Goal: Task Accomplishment & Management: Complete application form

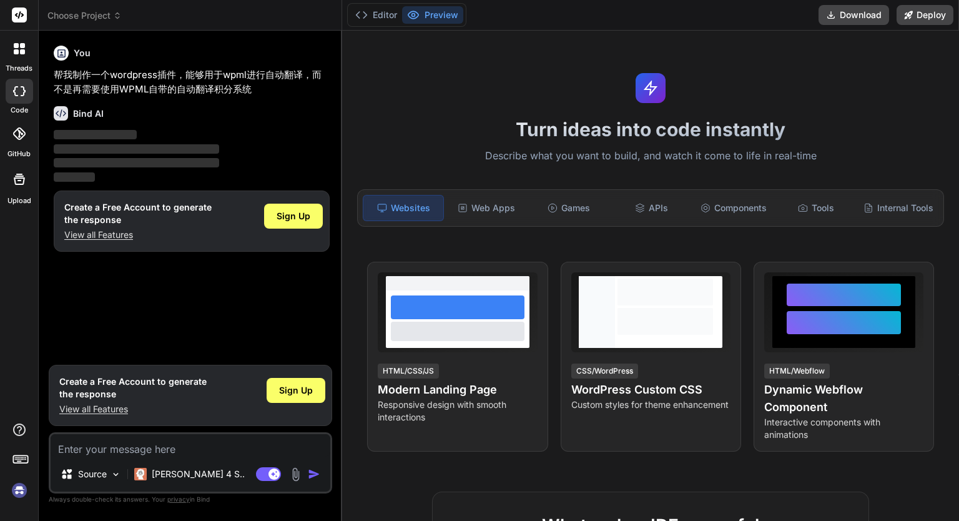
type textarea "x"
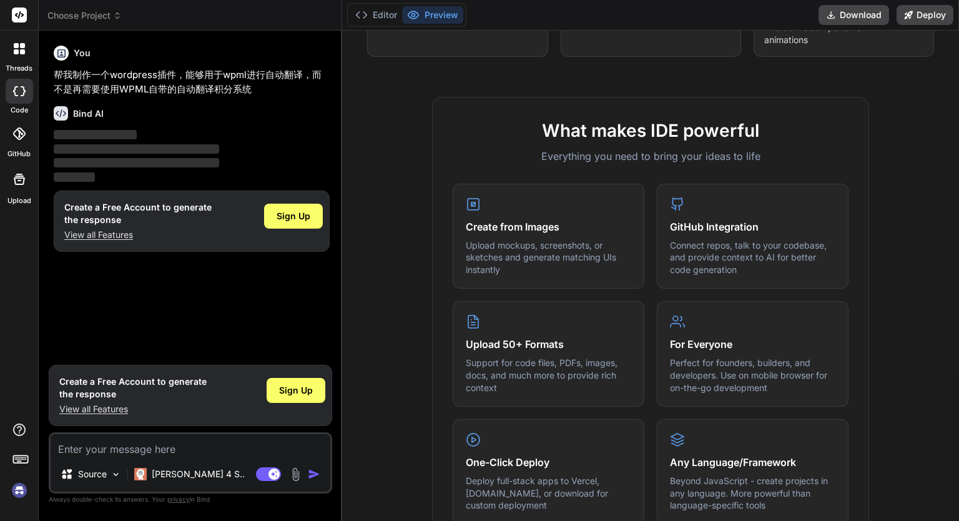
scroll to position [270, 0]
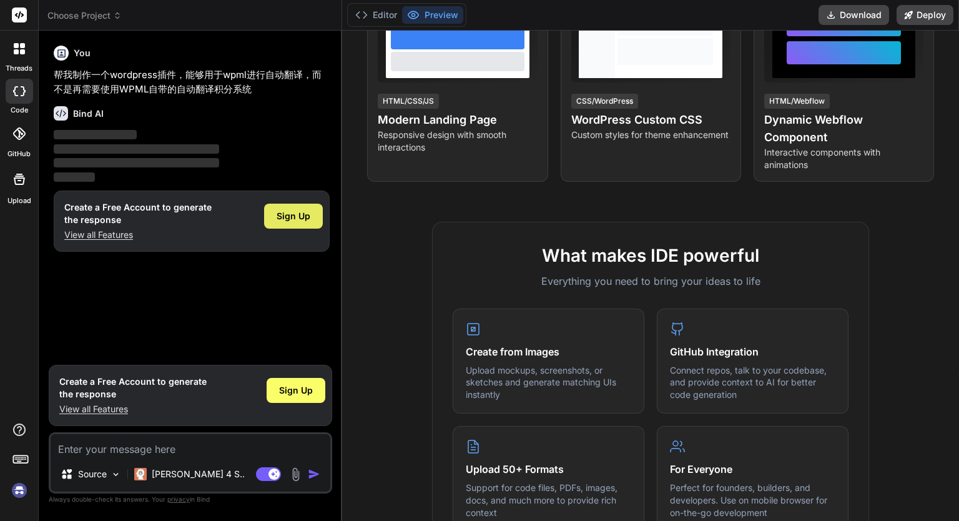
click at [304, 210] on span "Sign Up" at bounding box center [294, 216] width 34 height 12
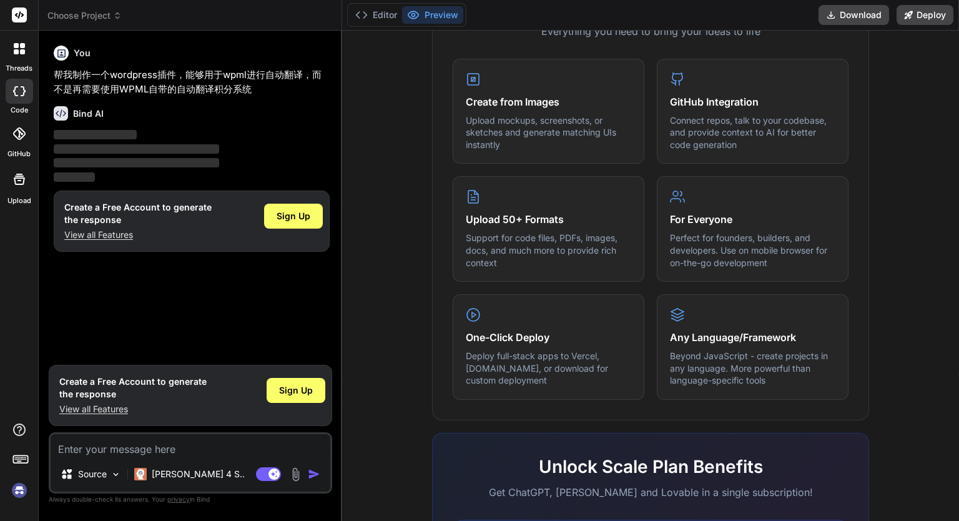
scroll to position [707, 0]
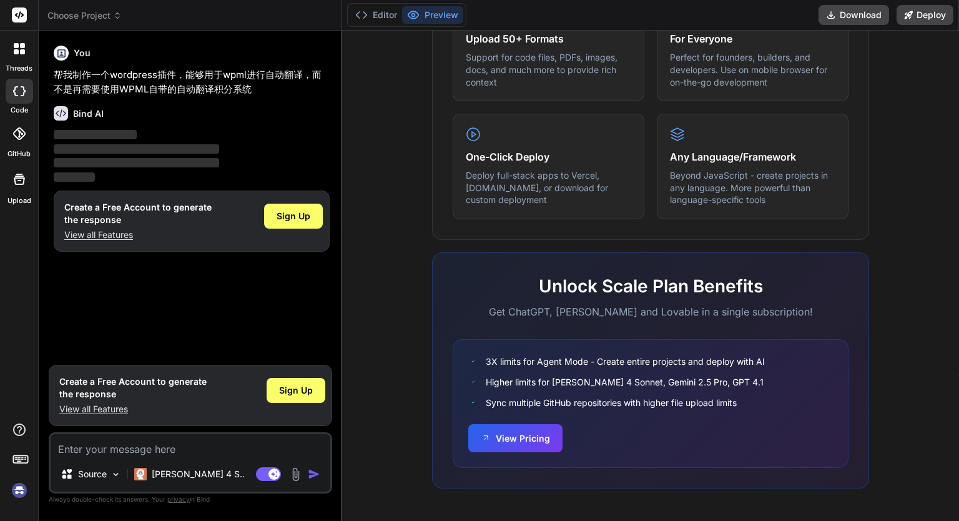
click at [385, 147] on div "What makes IDE powerful Everything you need to bring your ideas to life Create …" at bounding box center [651, 152] width 602 height 722
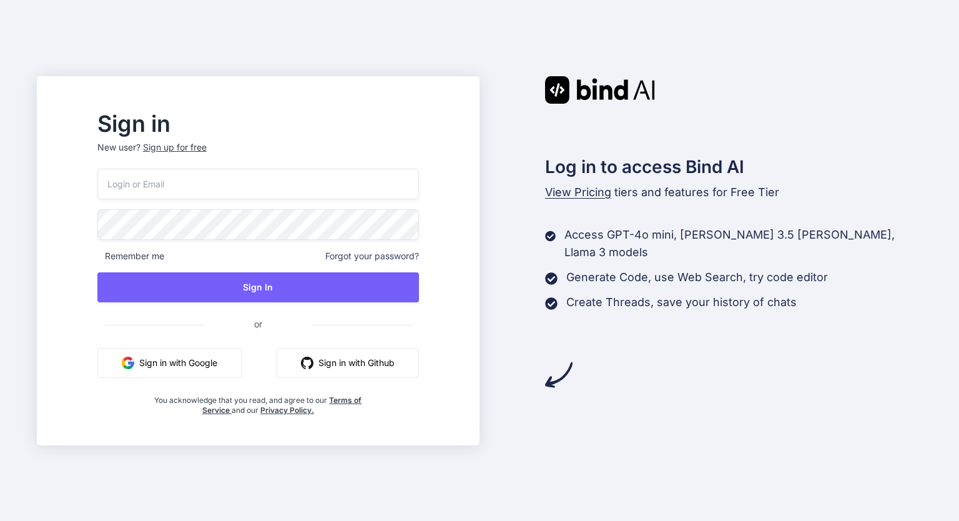
click at [297, 184] on input "email" at bounding box center [258, 184] width 322 height 31
type input "15351535@163"
click at [210, 148] on p "New user? Sign up for free" at bounding box center [258, 154] width 322 height 27
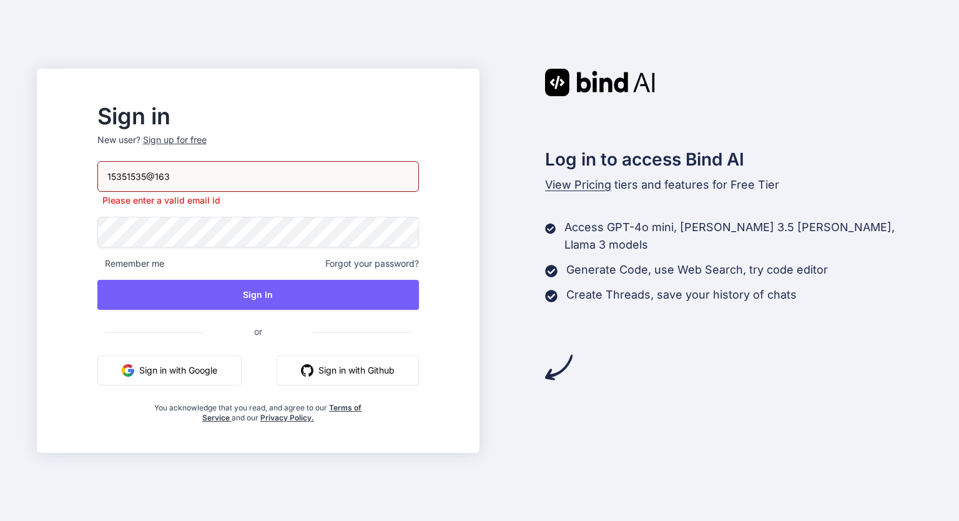
click at [207, 138] on div "Sign up for free" at bounding box center [175, 140] width 64 height 12
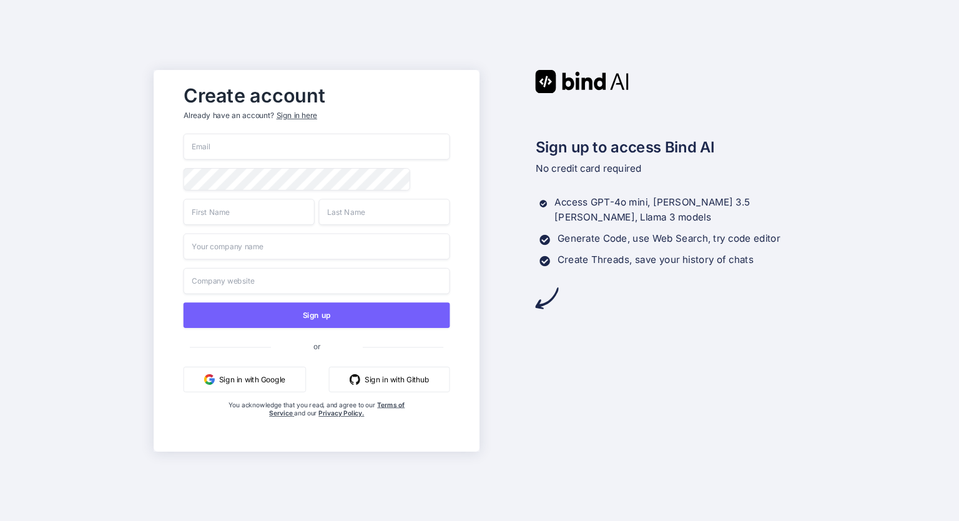
click at [217, 150] on input "email" at bounding box center [316, 147] width 267 height 26
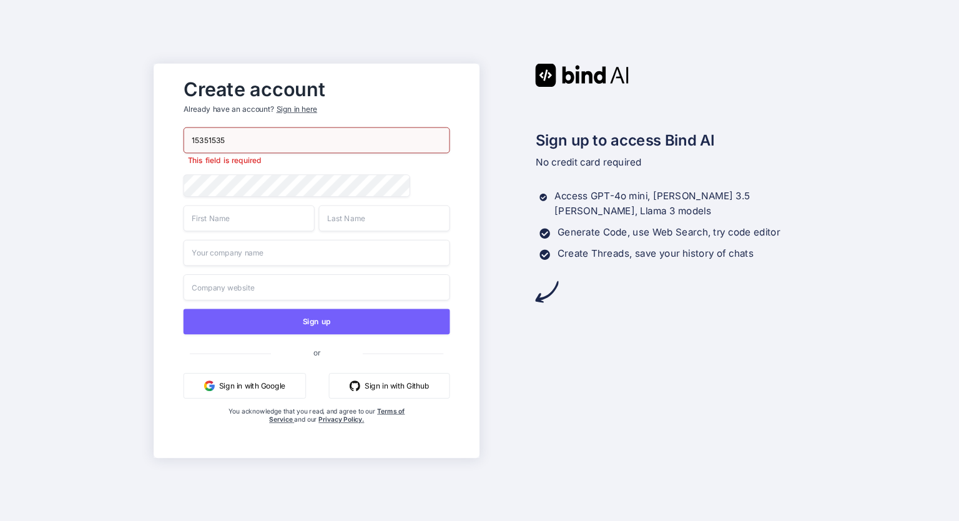
type input "15351535"
